Goal: Find specific page/section: Find specific page/section

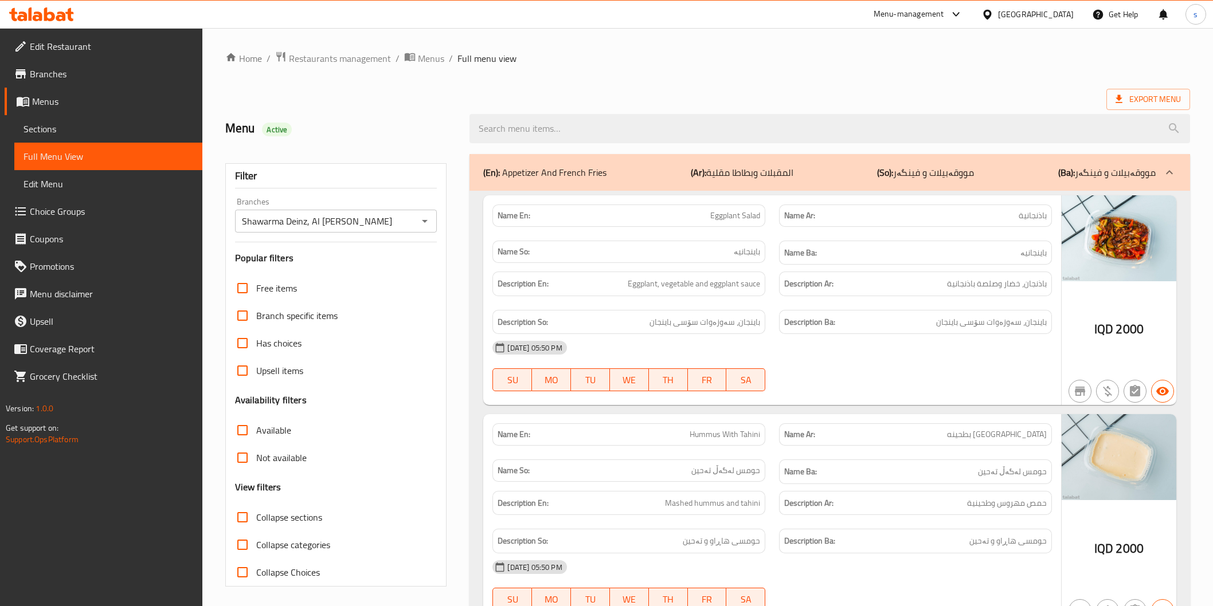
scroll to position [6403, 0]
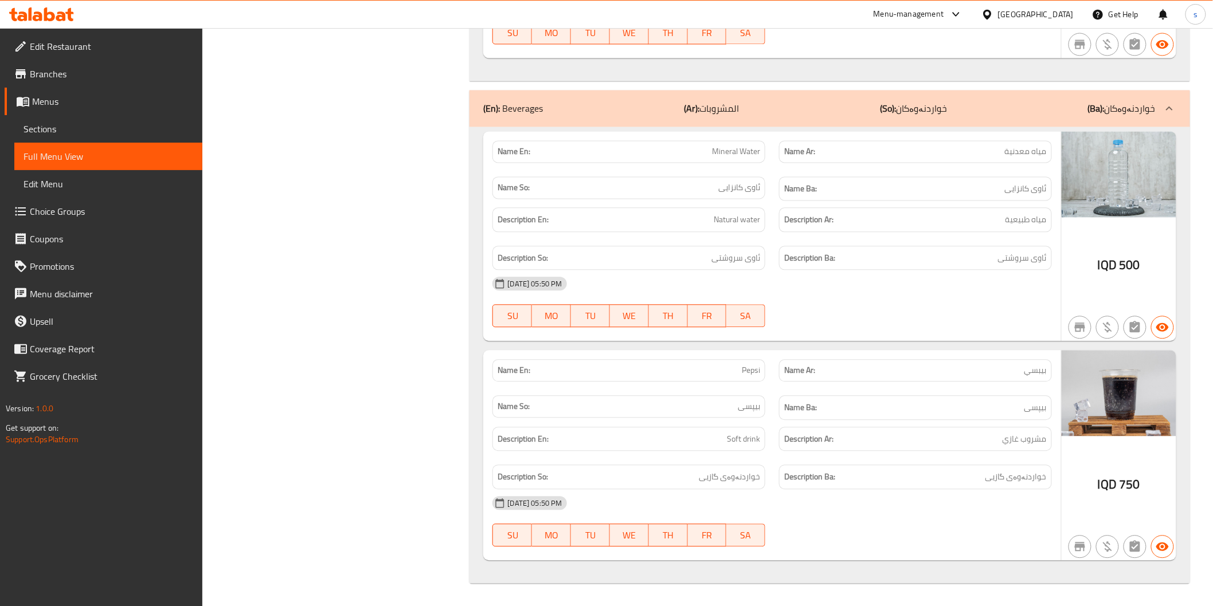
click at [46, 13] on icon at bounding box center [49, 14] width 11 height 14
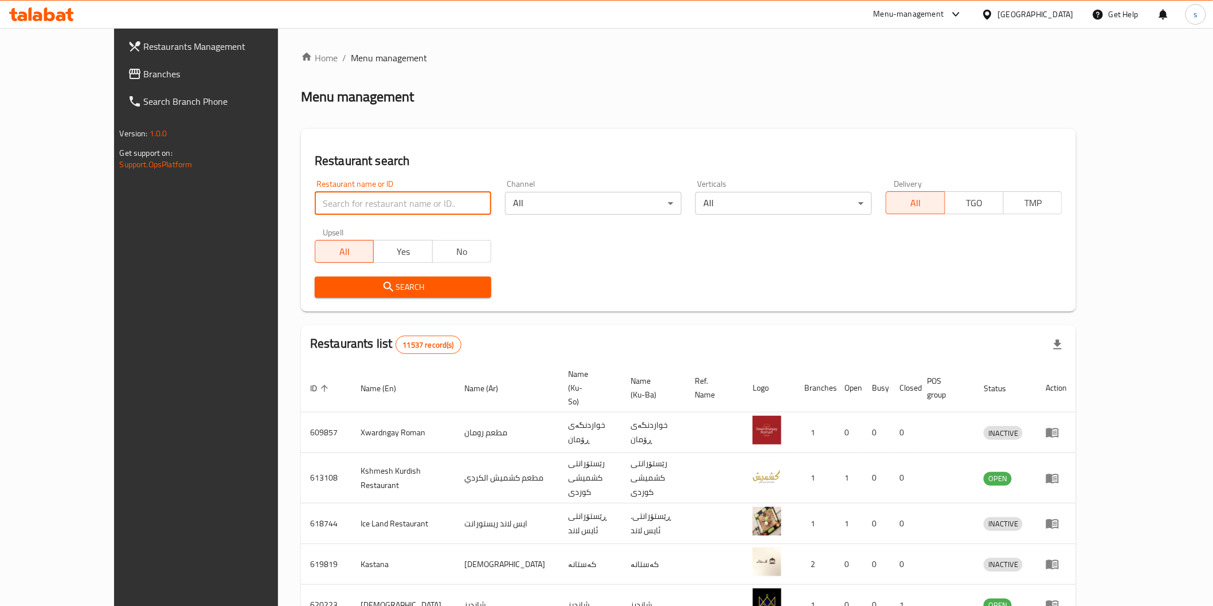
click at [354, 207] on input "search" at bounding box center [403, 203] width 177 height 23
paste input "Aws Burger"
type input "Aws Burger"
click button "Search" at bounding box center [403, 287] width 177 height 21
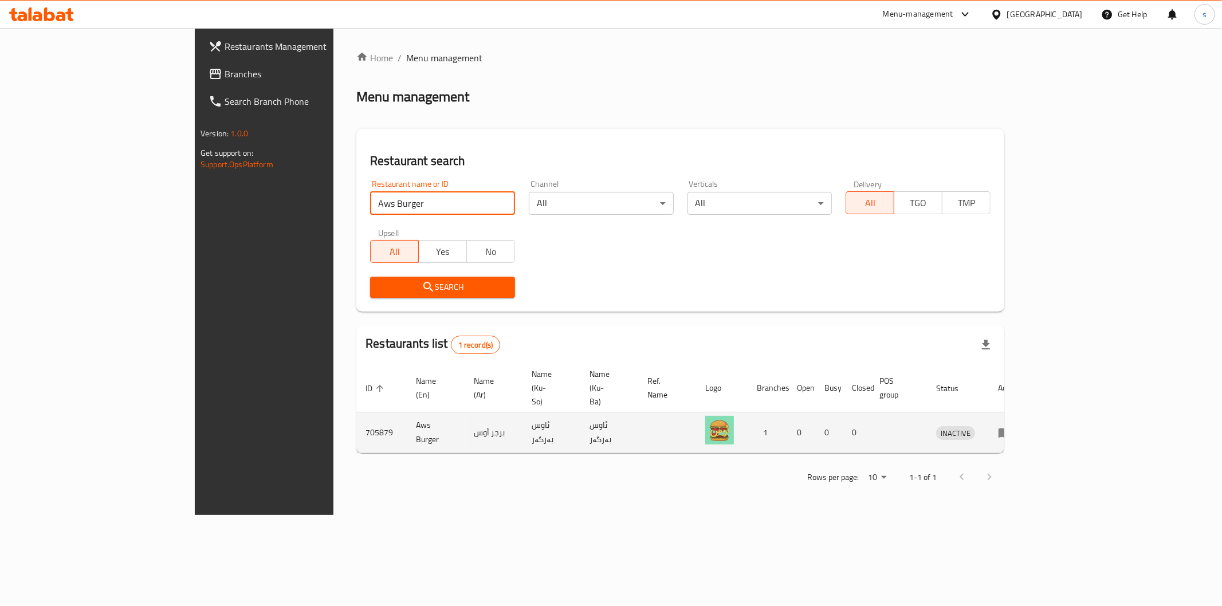
click at [1019, 426] on link "enhanced table" at bounding box center [1008, 433] width 21 height 14
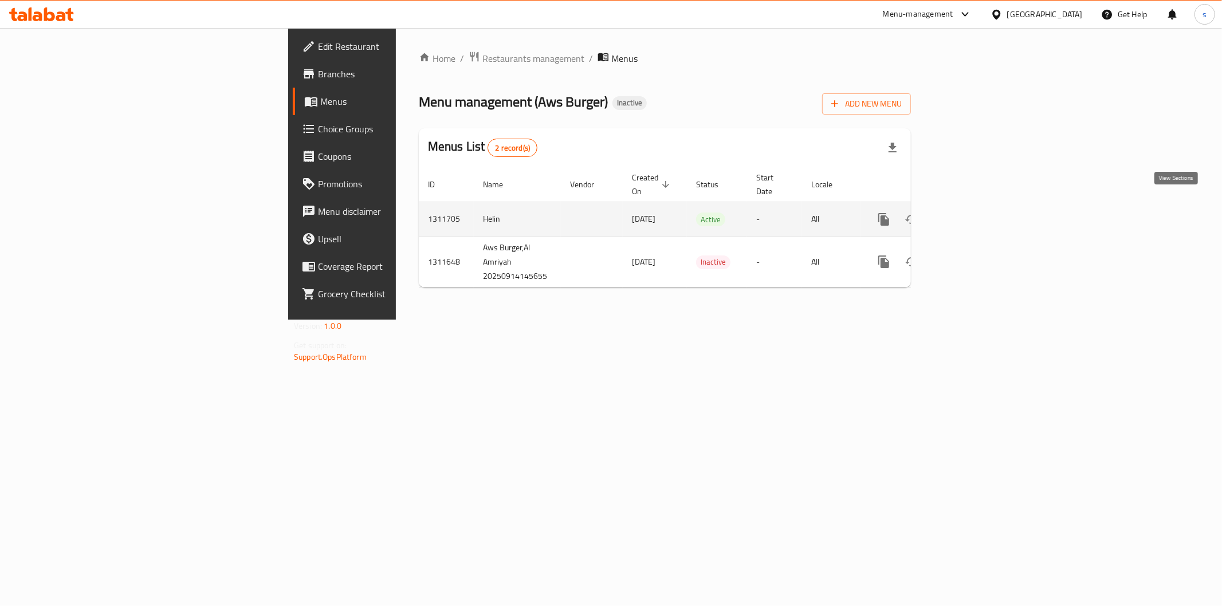
click at [972, 214] on icon "enhanced table" at bounding box center [967, 219] width 10 height 10
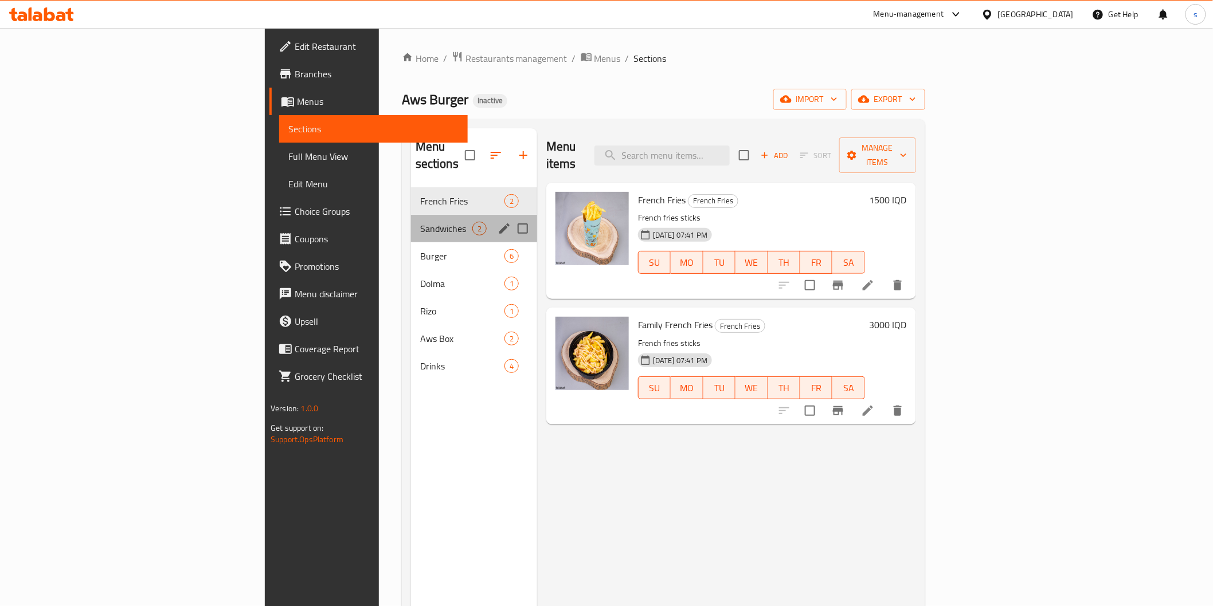
click at [411, 219] on div "Sandwiches 2" at bounding box center [474, 229] width 126 height 28
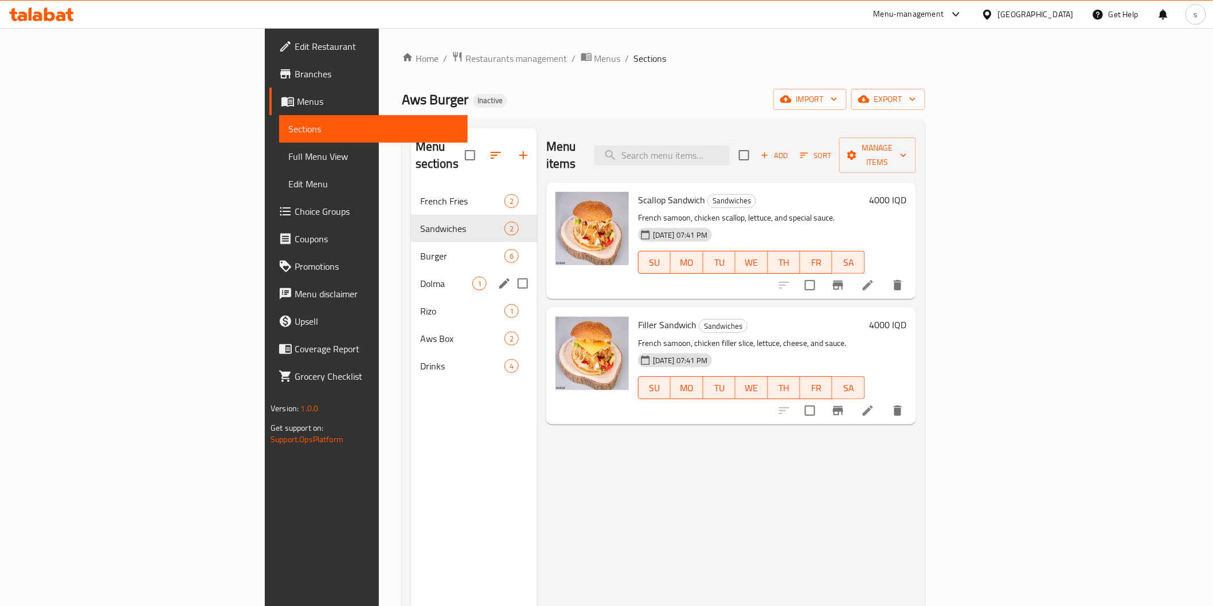
click at [411, 275] on div "Dolma 1" at bounding box center [474, 284] width 126 height 28
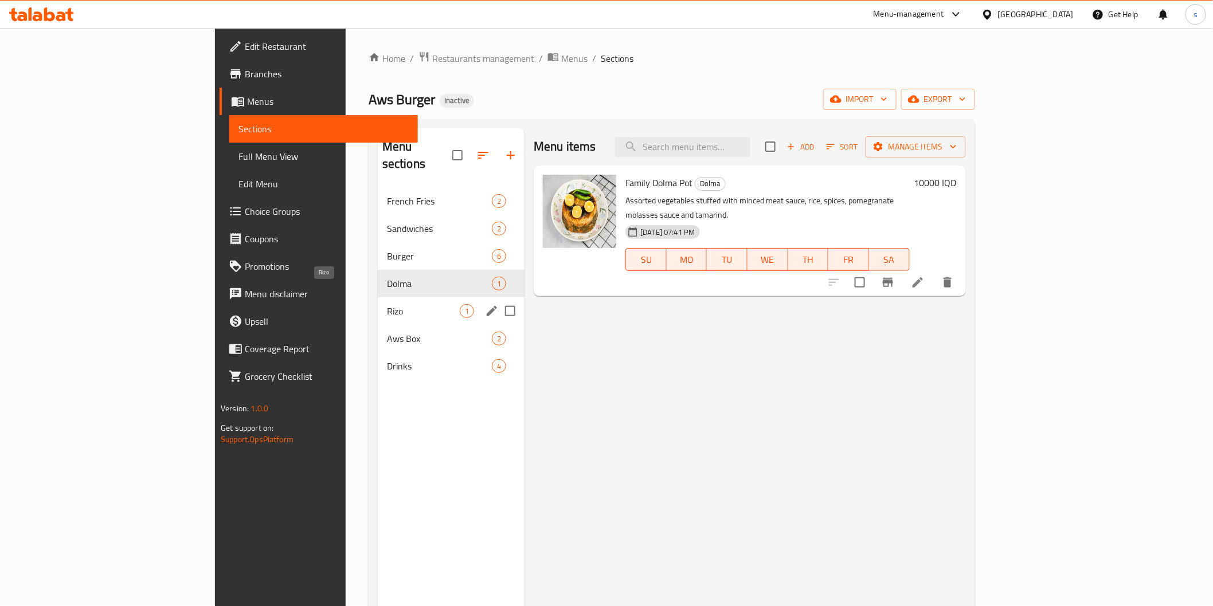
click at [378, 325] on div "Aws Box 2" at bounding box center [451, 339] width 147 height 28
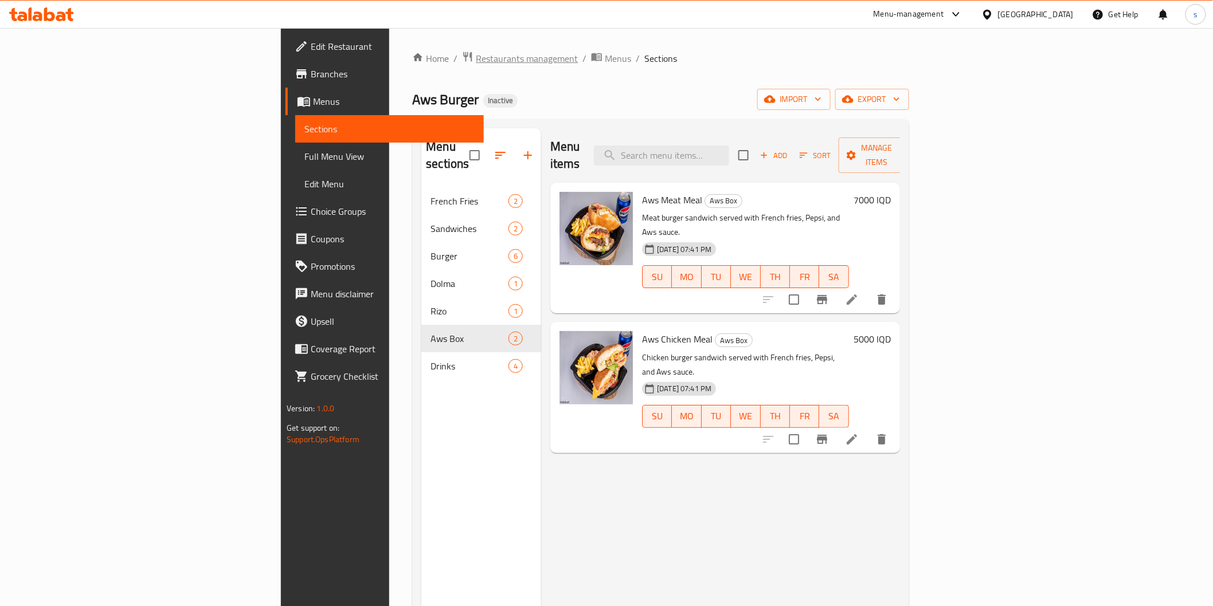
click at [476, 55] on span "Restaurants management" at bounding box center [527, 59] width 102 height 14
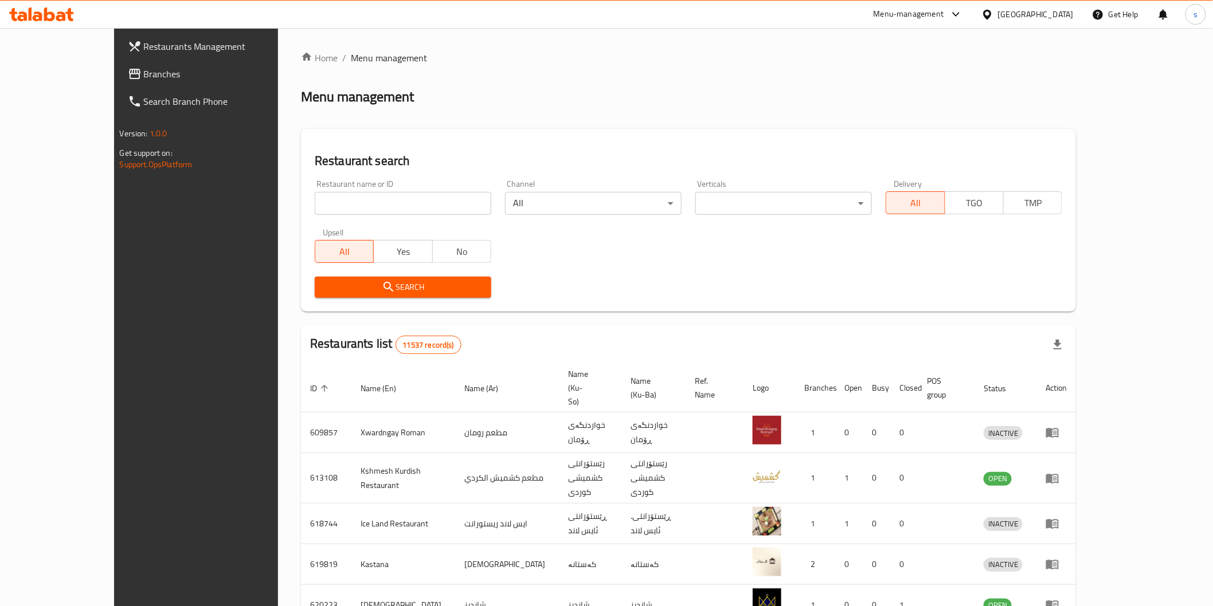
click at [341, 193] on input "search" at bounding box center [403, 203] width 177 height 23
paste input "falaflchi , zayouna"
type input "falaflchi , zayouna"
click button "Search" at bounding box center [403, 287] width 177 height 21
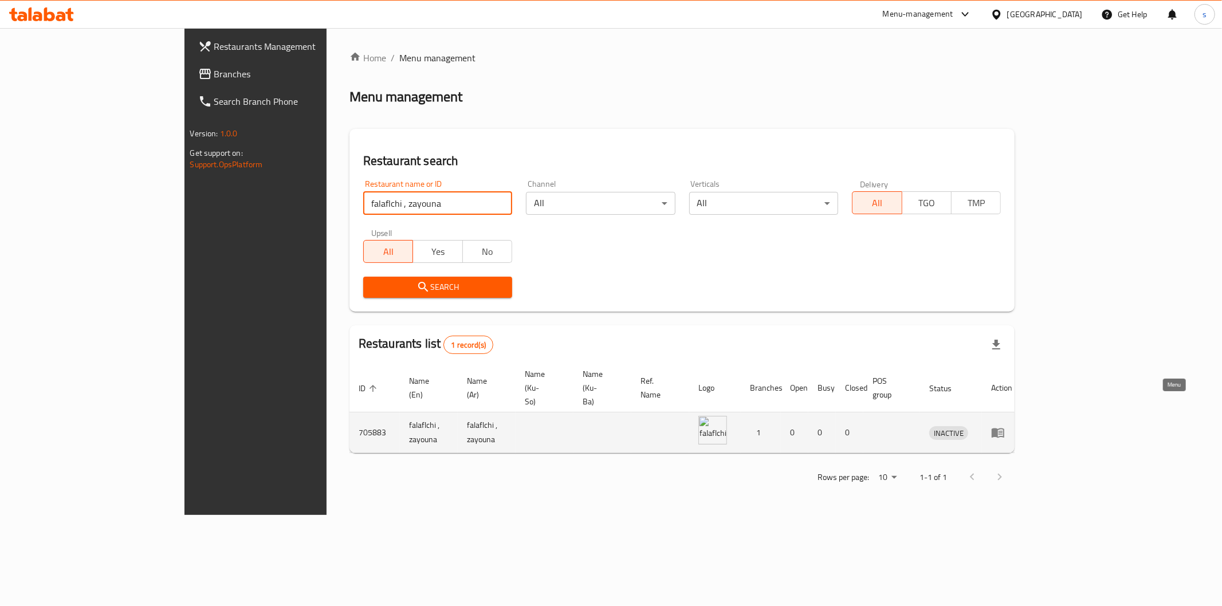
click at [1005, 429] on icon "enhanced table" at bounding box center [998, 434] width 13 height 10
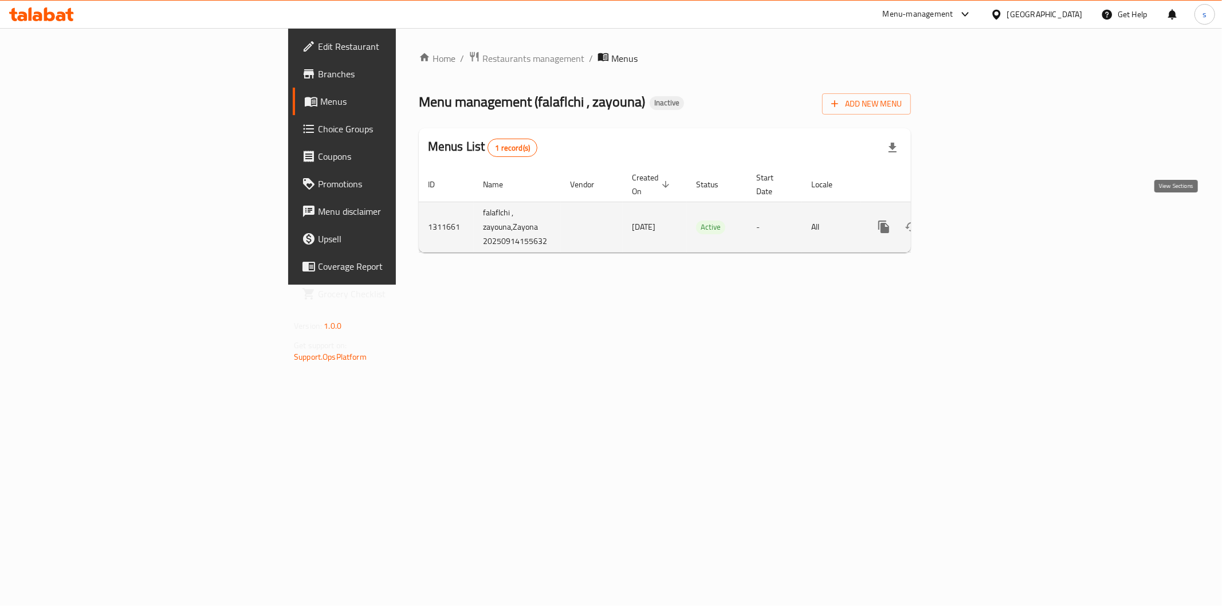
click at [974, 220] on icon "enhanced table" at bounding box center [967, 227] width 14 height 14
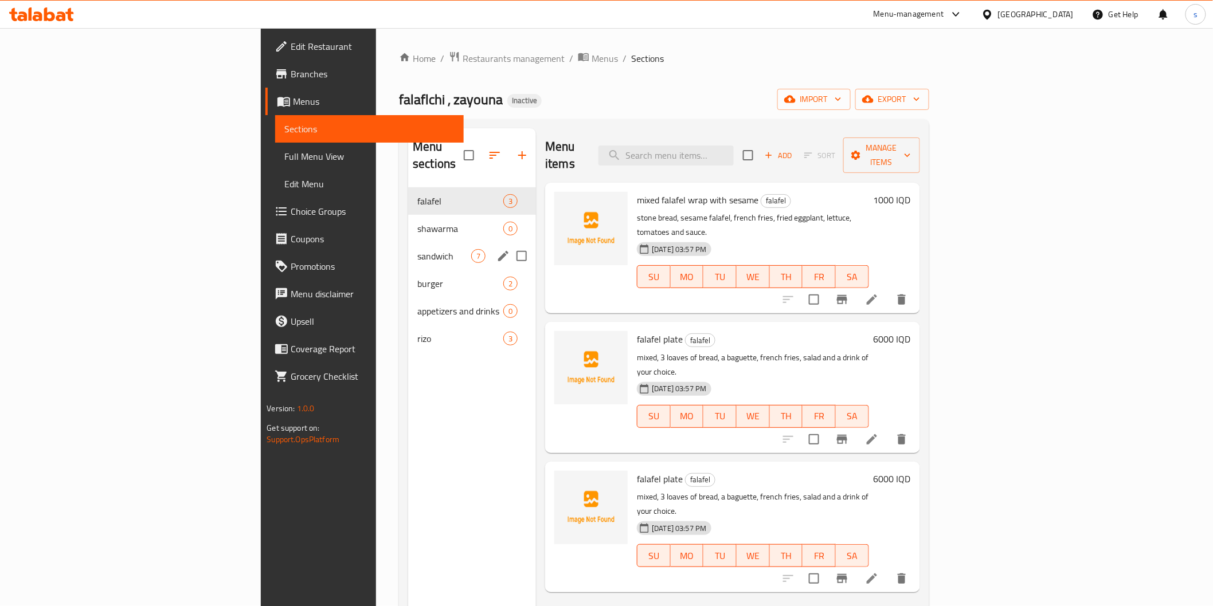
click at [408, 248] on div "sandwich 7" at bounding box center [472, 256] width 128 height 28
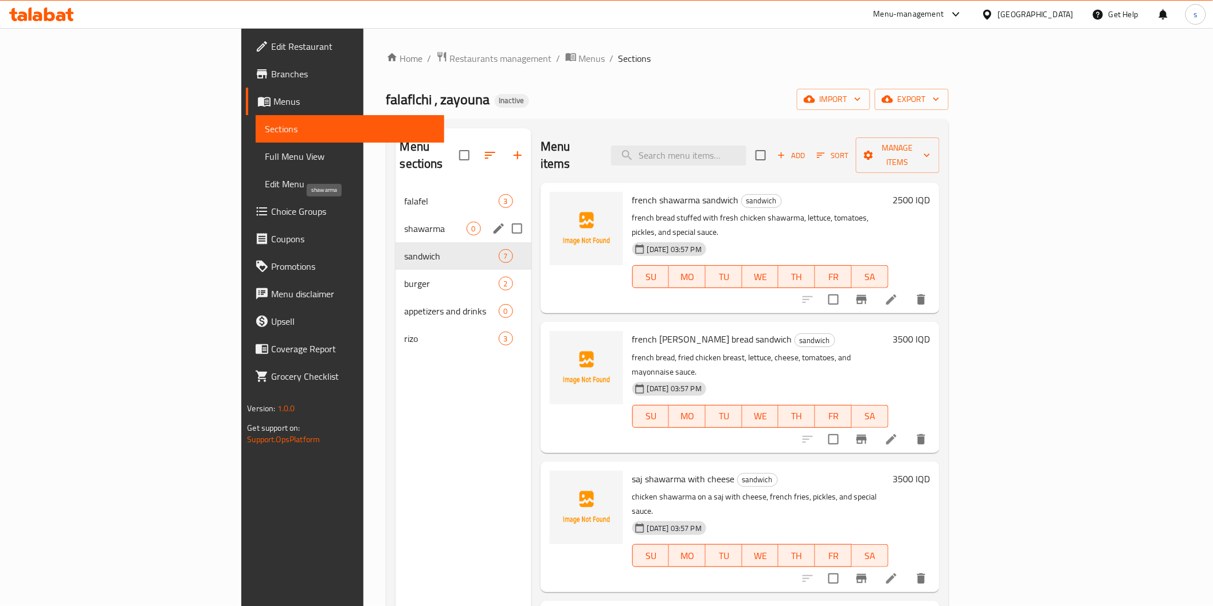
click at [405, 222] on span "shawarma" at bounding box center [436, 229] width 62 height 14
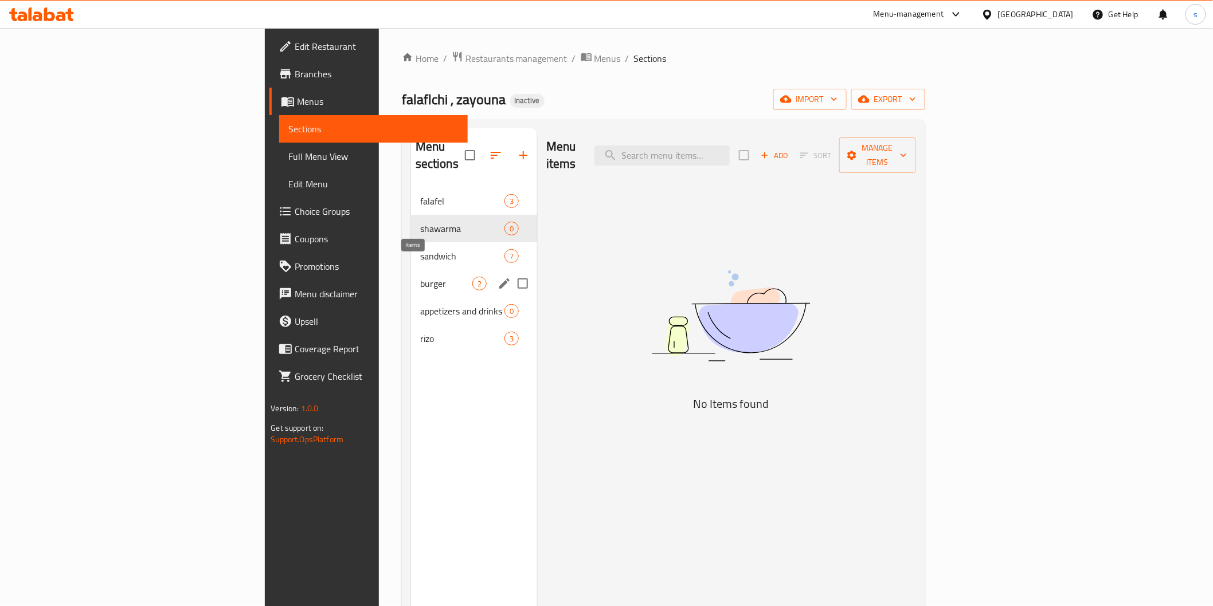
click at [411, 275] on div "burger 2" at bounding box center [474, 284] width 126 height 28
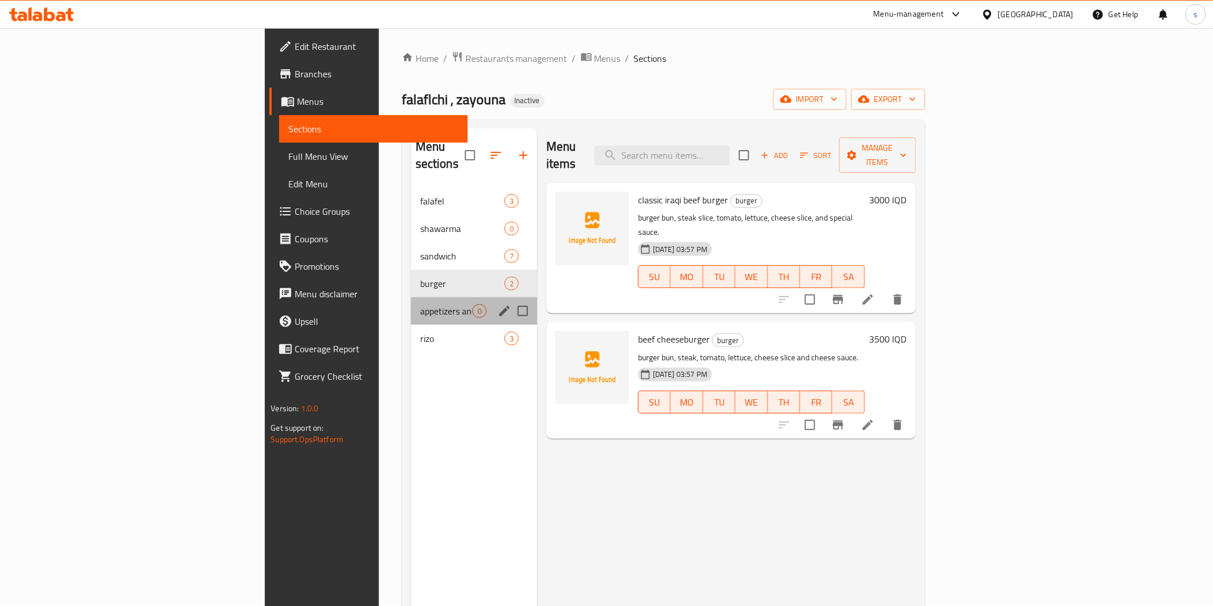
click at [411, 301] on div "appetizers and drinks 0" at bounding box center [474, 311] width 126 height 28
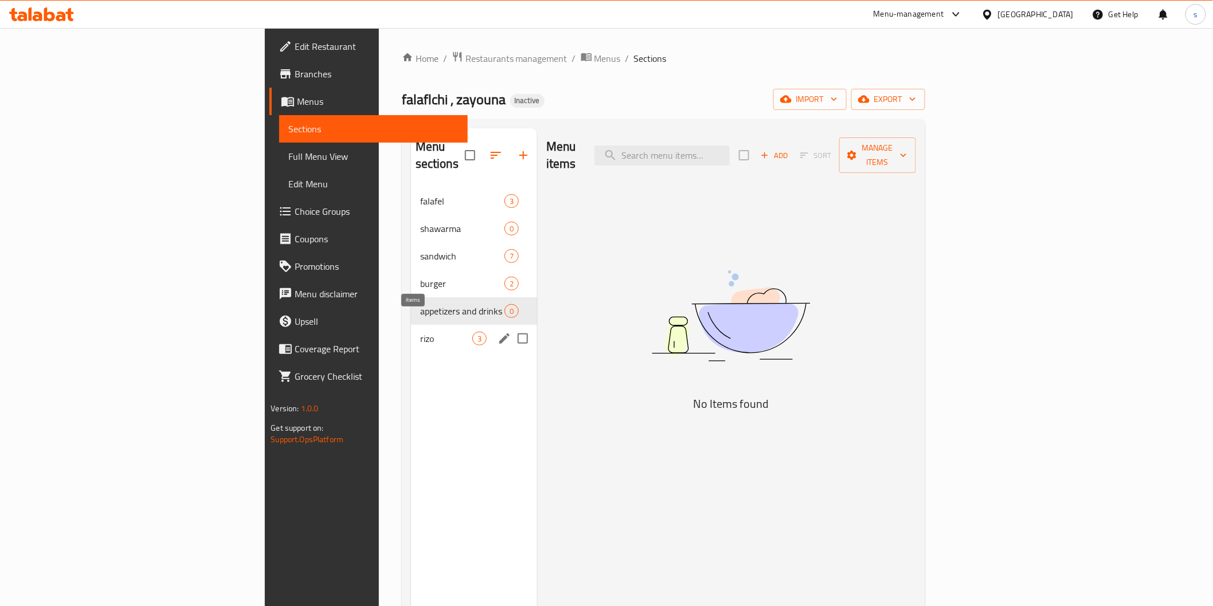
click at [473, 334] on span "3" at bounding box center [479, 339] width 13 height 11
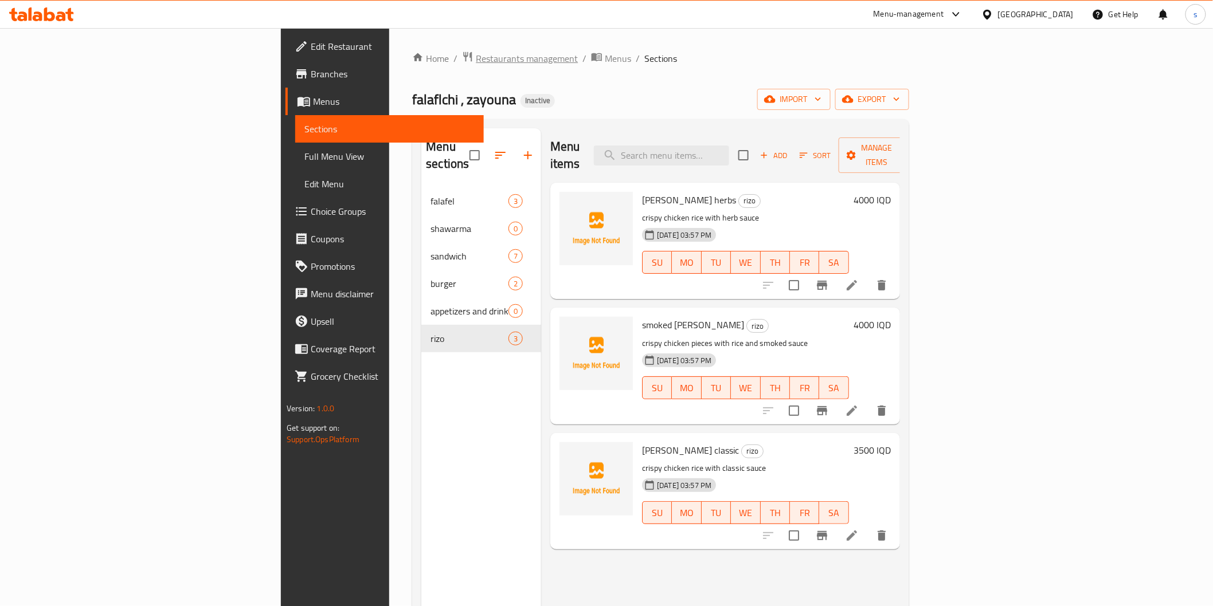
click at [476, 64] on span "Restaurants management" at bounding box center [527, 59] width 102 height 14
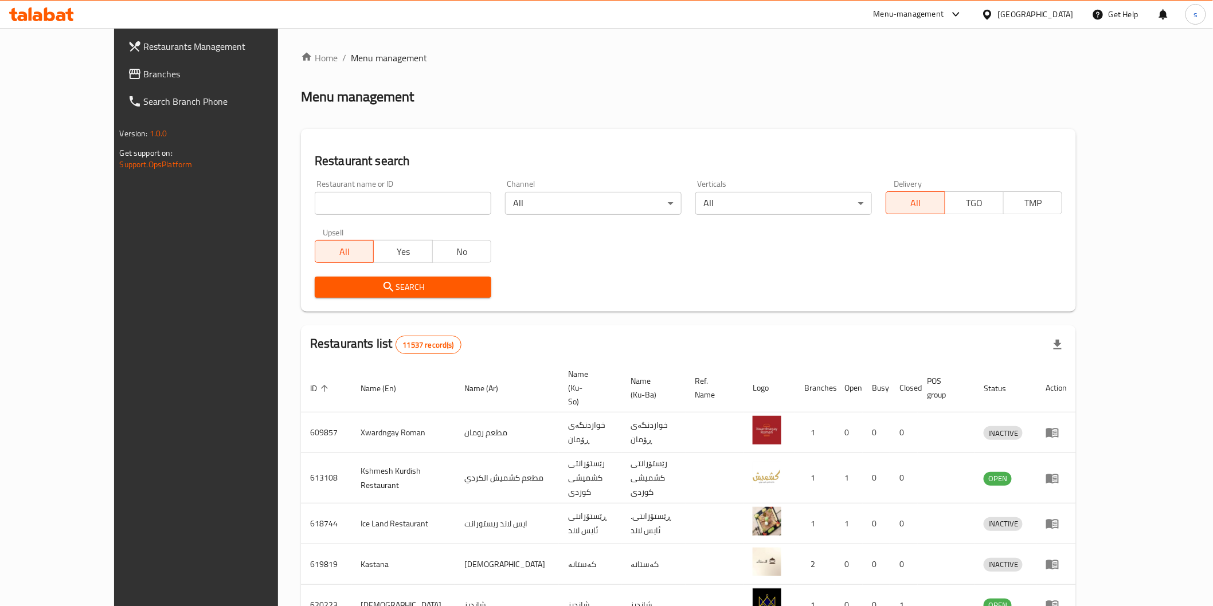
click at [315, 192] on input "search" at bounding box center [403, 203] width 177 height 23
paste input "[PERSON_NAME]"
type input "[PERSON_NAME]"
click button "Search" at bounding box center [403, 287] width 177 height 21
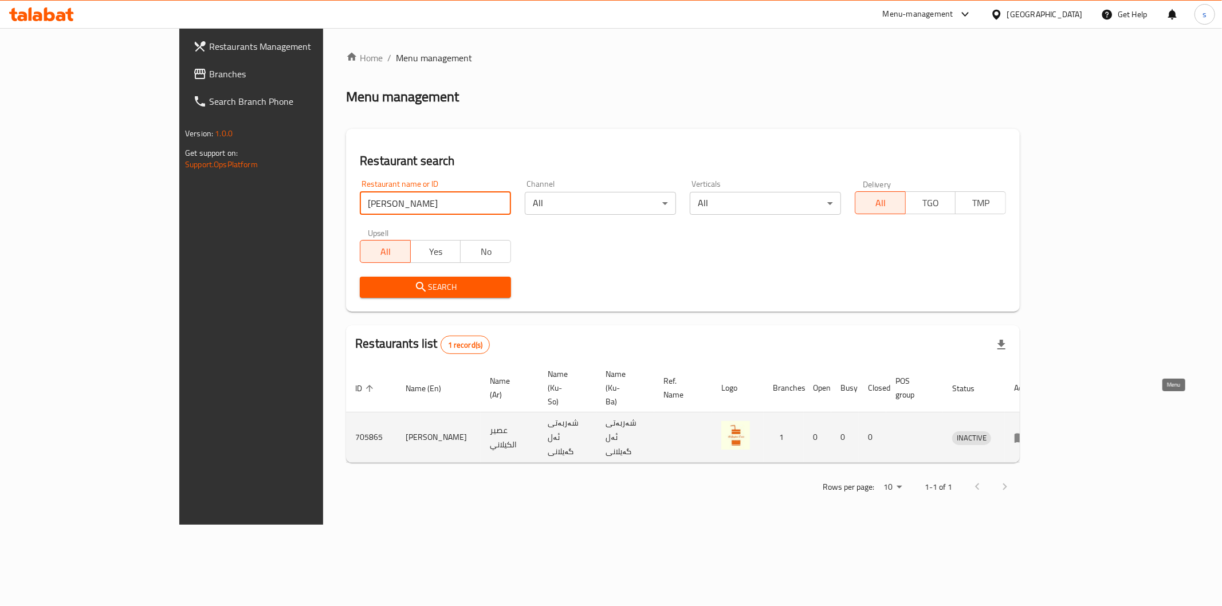
click at [1027, 433] on icon "enhanced table" at bounding box center [1021, 438] width 13 height 10
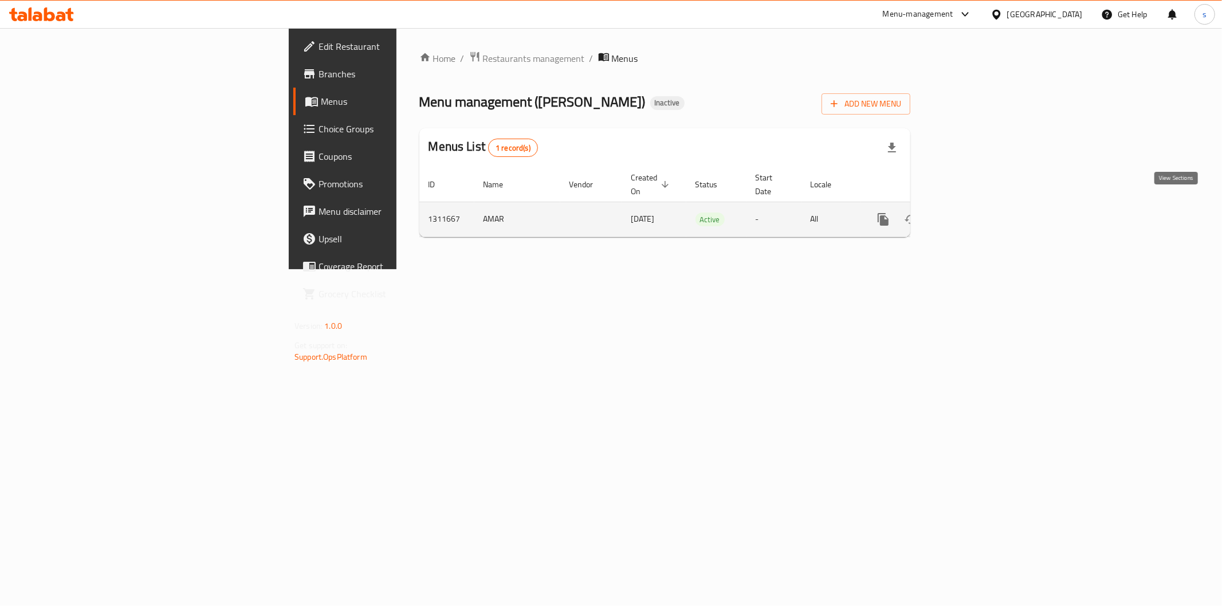
click at [973, 213] on icon "enhanced table" at bounding box center [966, 220] width 14 height 14
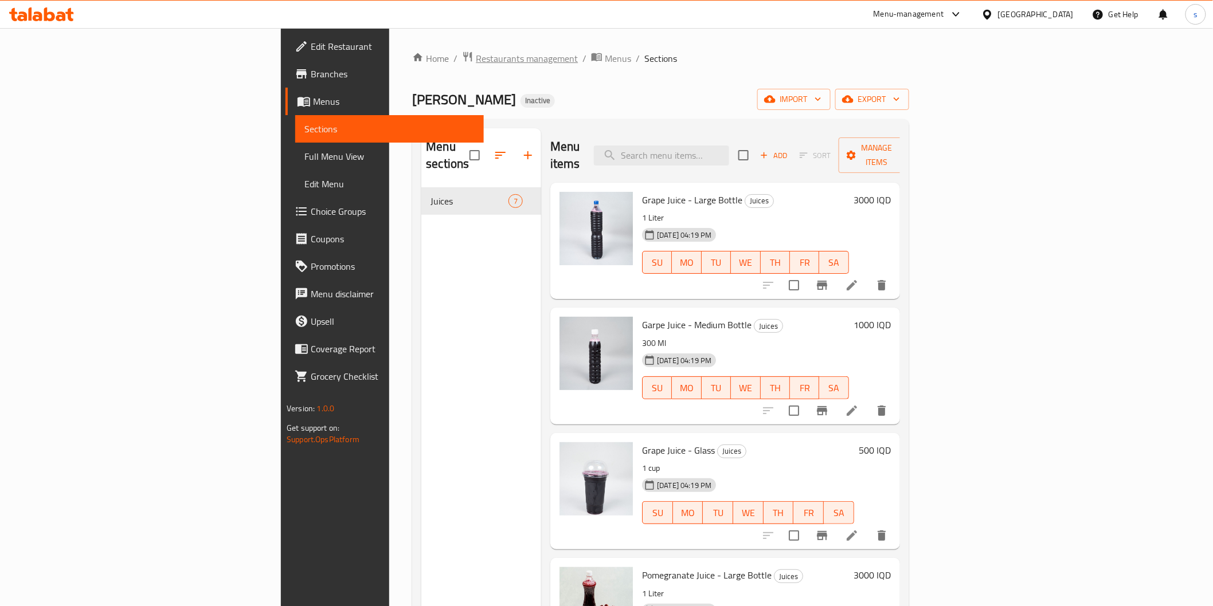
click at [476, 58] on span "Restaurants management" at bounding box center [527, 59] width 102 height 14
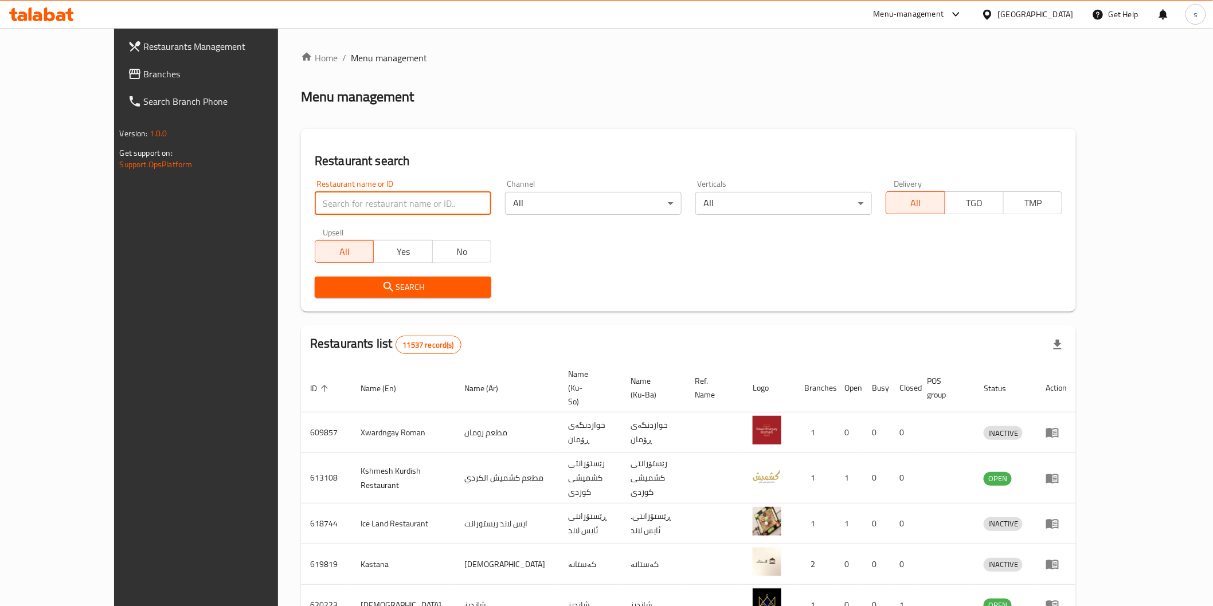
click at [315, 199] on input "search" at bounding box center [403, 203] width 177 height 23
paste input "[PERSON_NAME], [PERSON_NAME]"
type input "[PERSON_NAME], [PERSON_NAME]"
click button "Search" at bounding box center [403, 287] width 177 height 21
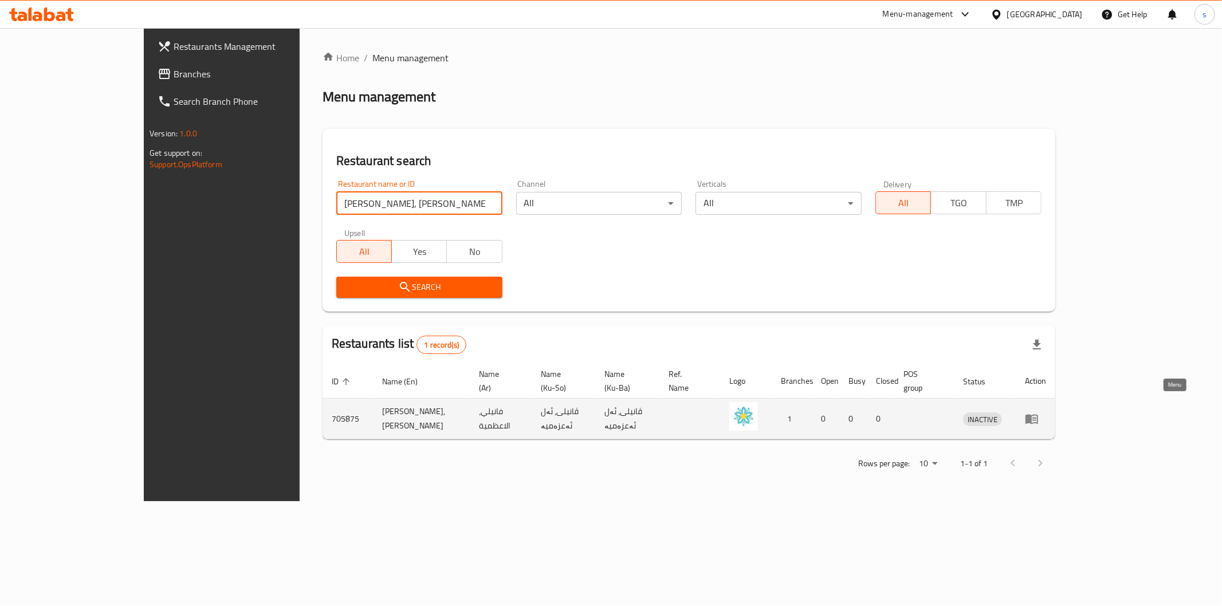
click at [1038, 415] on icon "enhanced table" at bounding box center [1032, 420] width 13 height 10
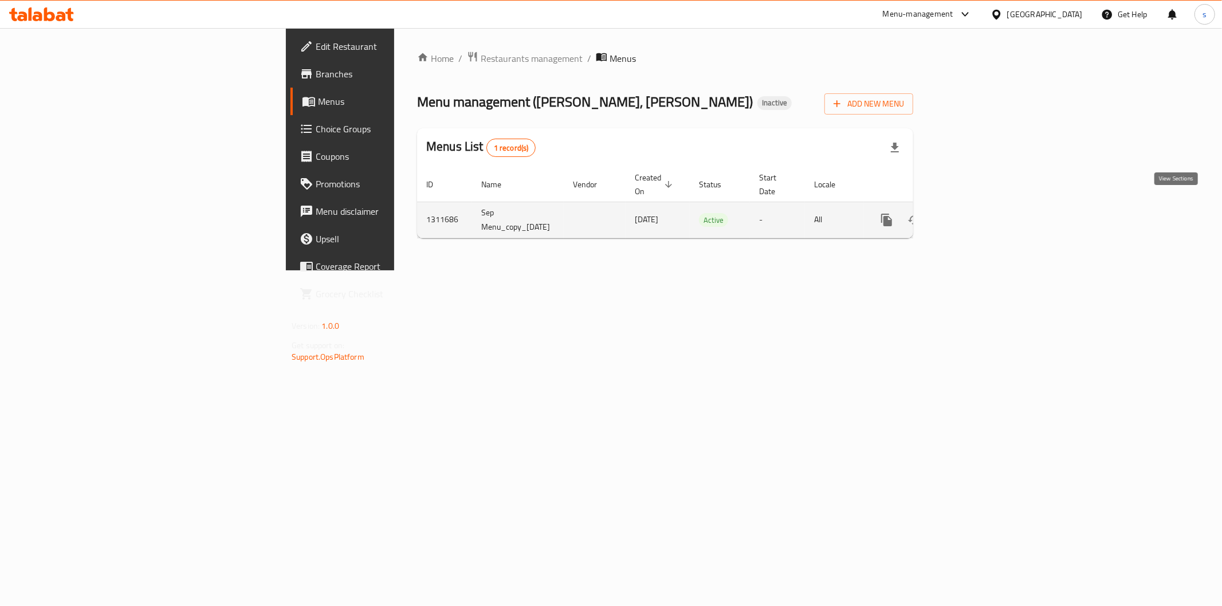
click at [976, 213] on icon "enhanced table" at bounding box center [970, 220] width 14 height 14
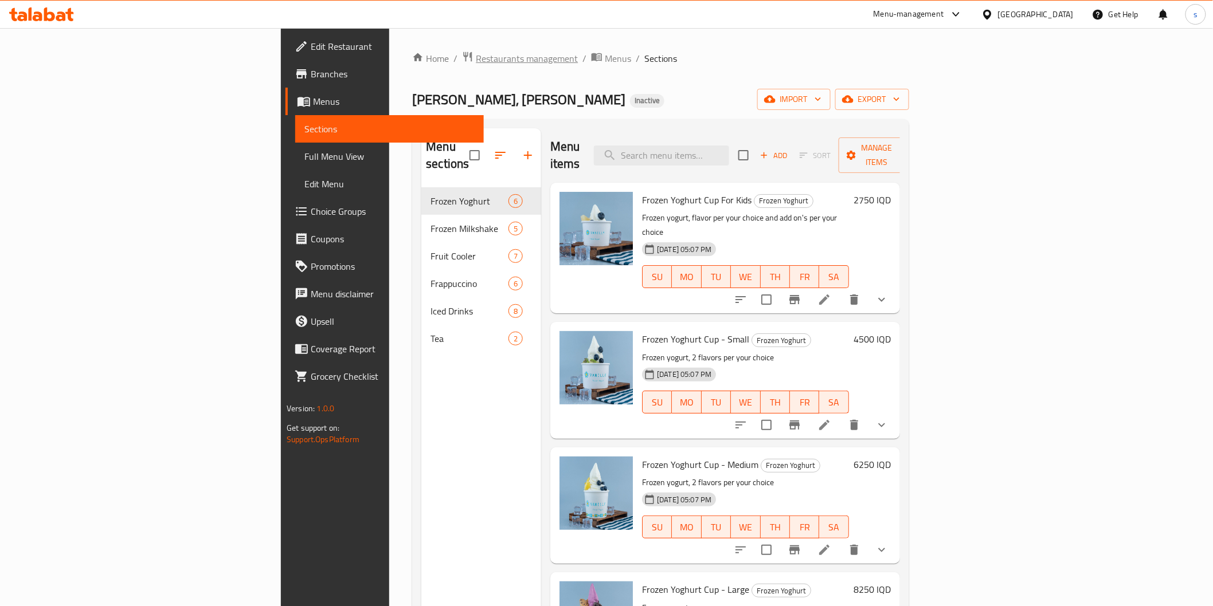
click at [476, 61] on span "Restaurants management" at bounding box center [527, 59] width 102 height 14
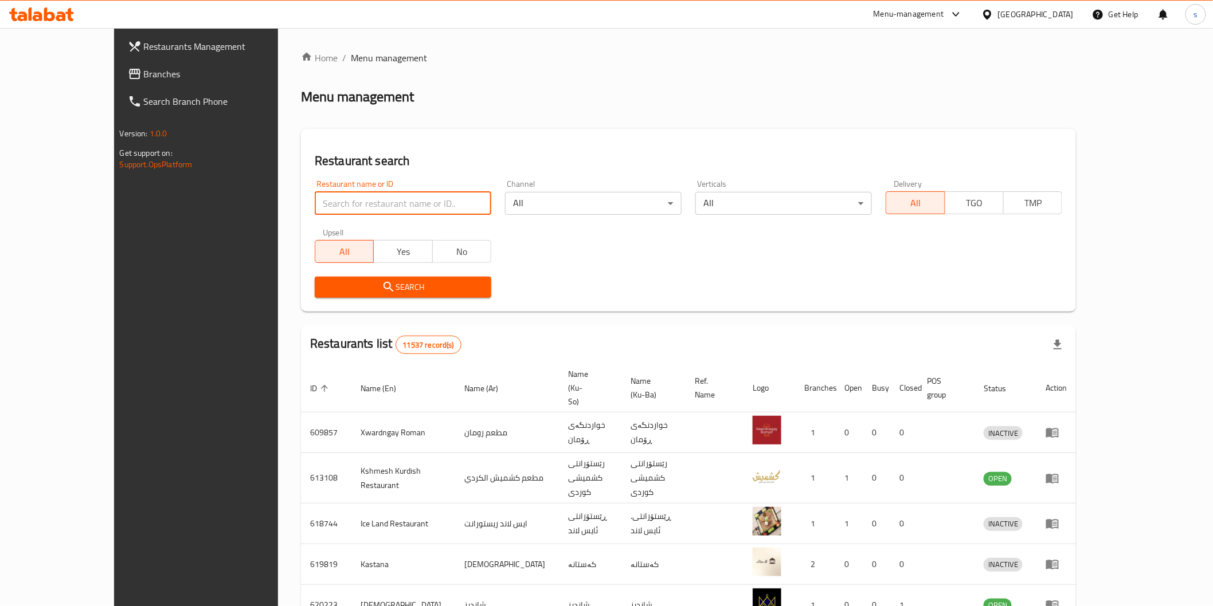
click at [385, 198] on input "search" at bounding box center [403, 203] width 177 height 23
paste input "[PERSON_NAME]"
type input "[PERSON_NAME]"
click button "Search" at bounding box center [403, 287] width 177 height 21
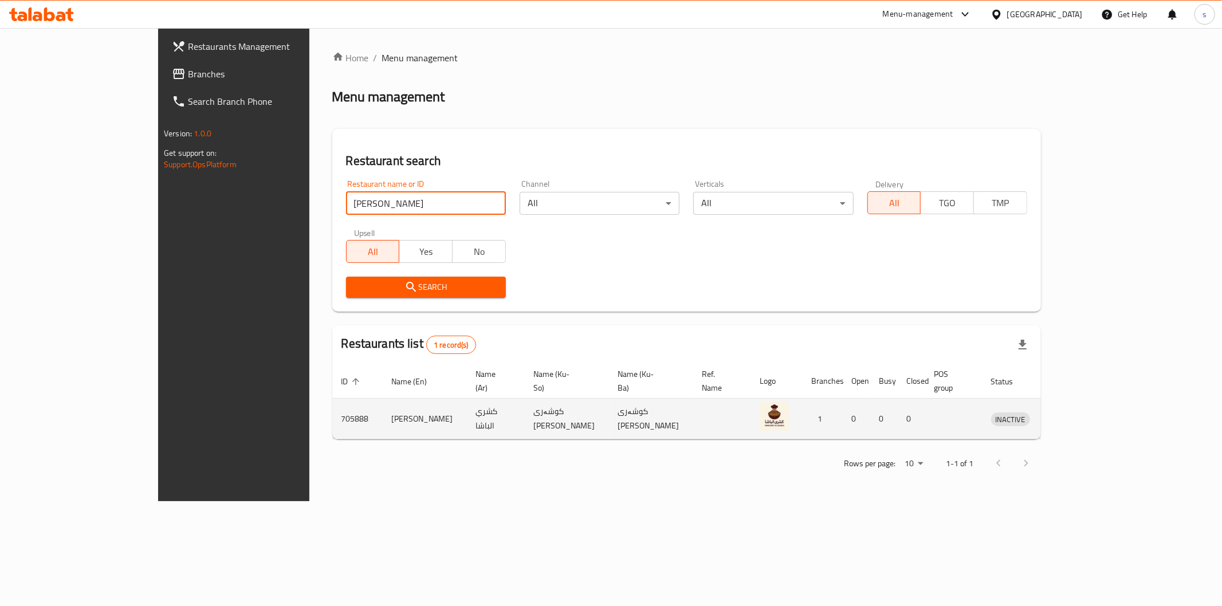
click at [1067, 412] on icon "enhanced table" at bounding box center [1060, 419] width 14 height 14
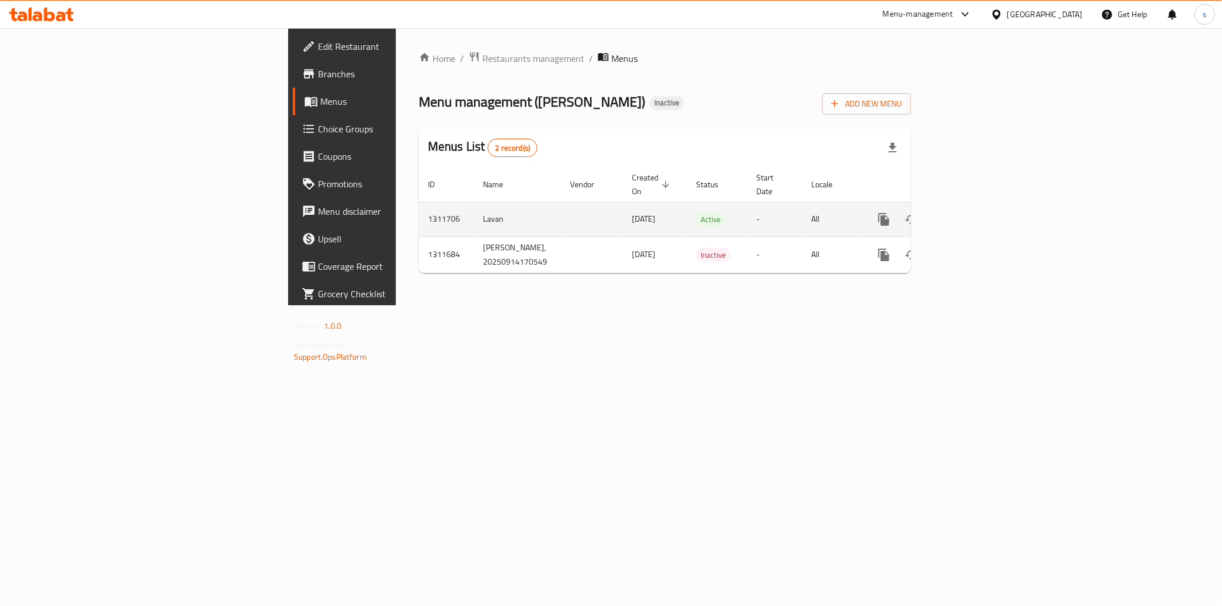
click at [990, 213] on td "enhanced table" at bounding box center [925, 219] width 128 height 35
click at [980, 209] on link "enhanced table" at bounding box center [967, 220] width 28 height 28
